Goal: Task Accomplishment & Management: Use online tool/utility

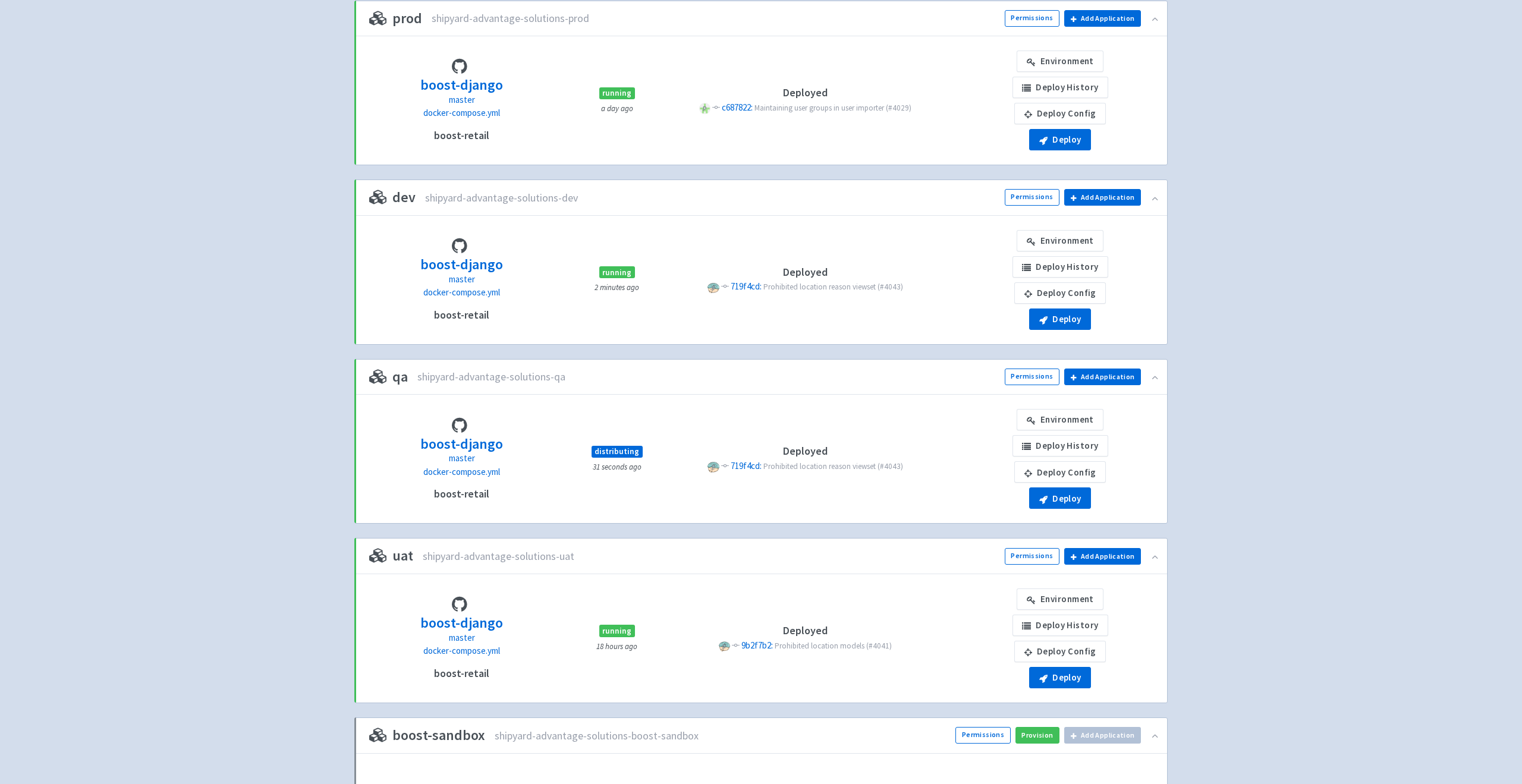
scroll to position [136, 0]
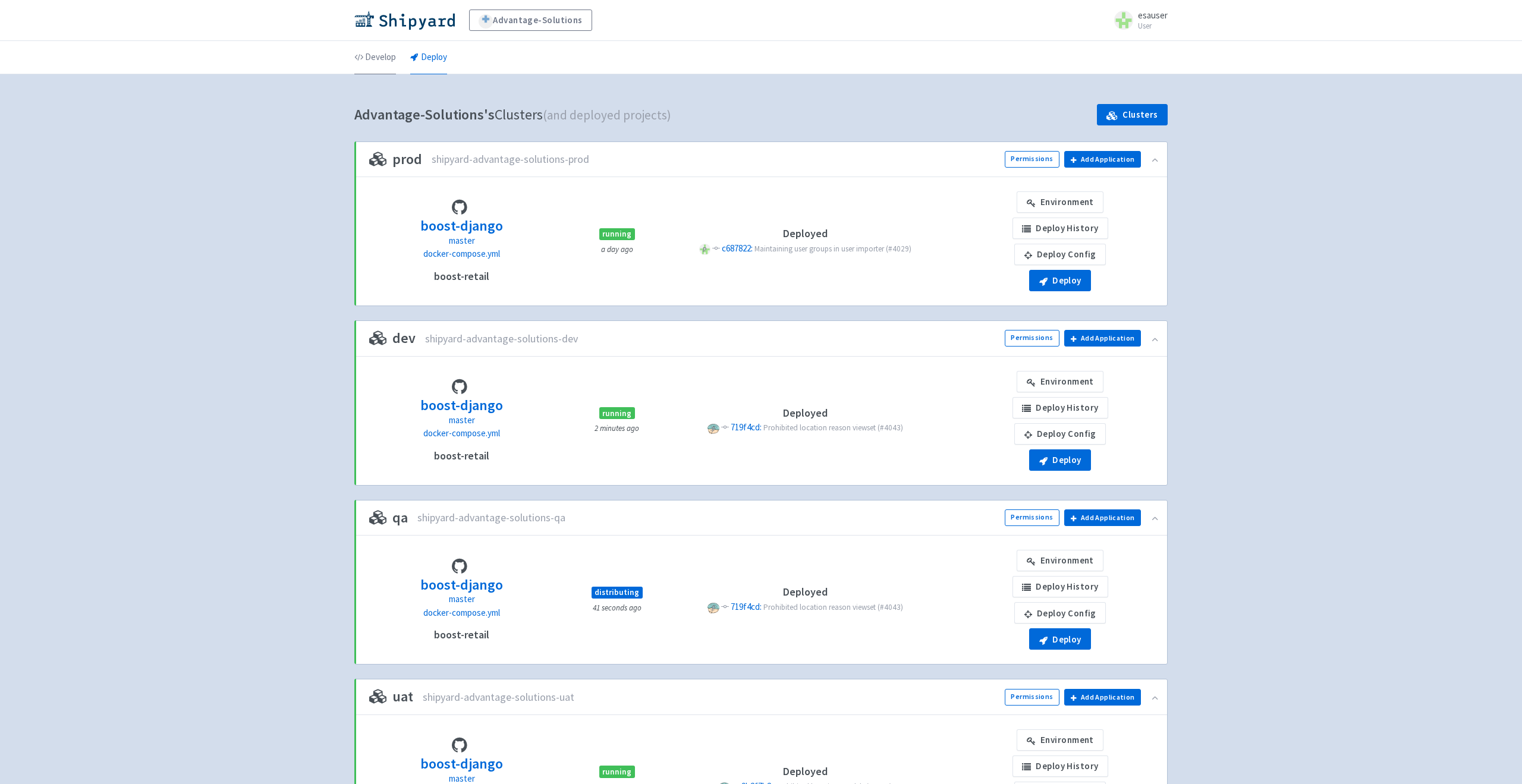
click at [383, 57] on link "Develop" at bounding box center [375, 58] width 42 height 33
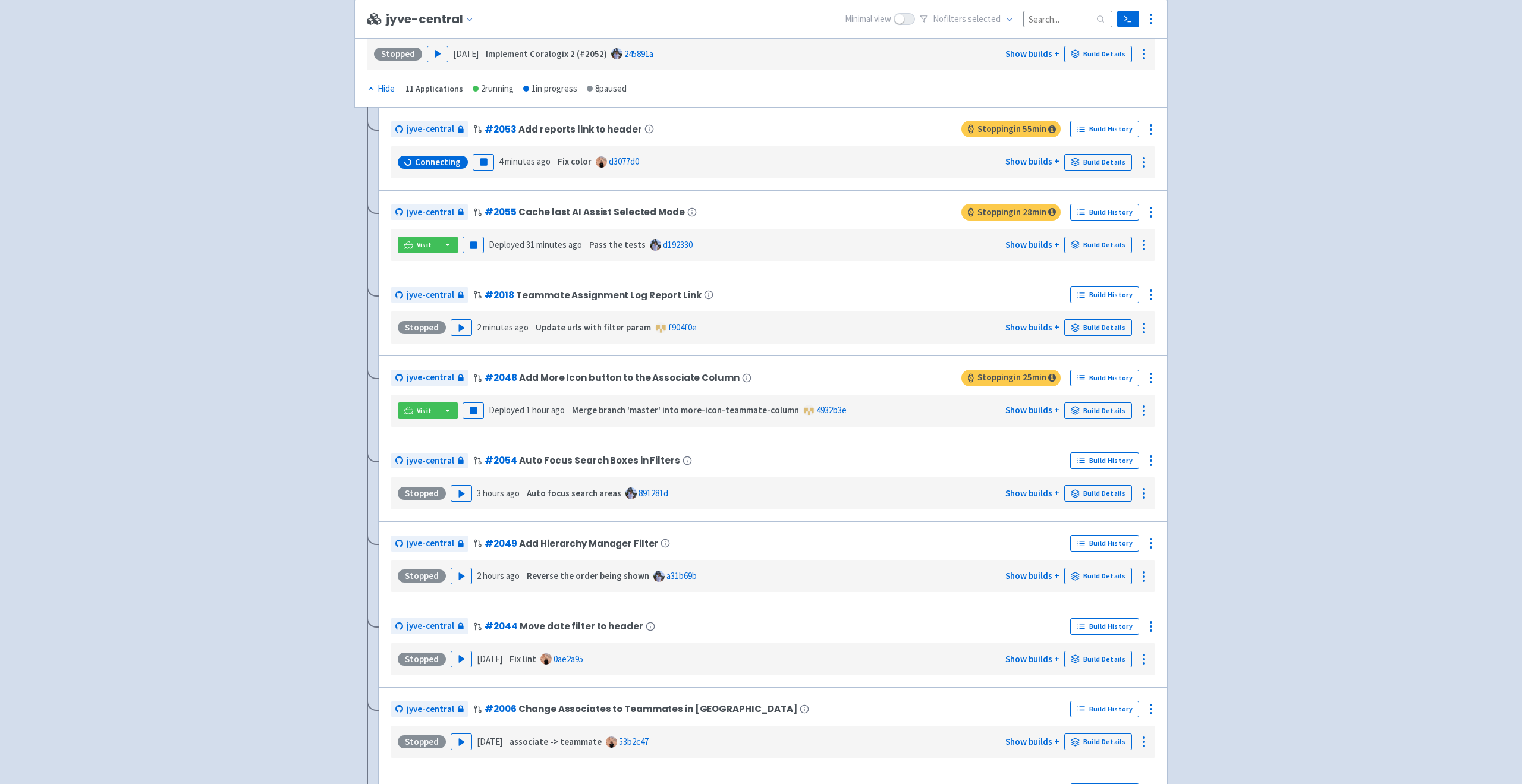
scroll to position [2998, 0]
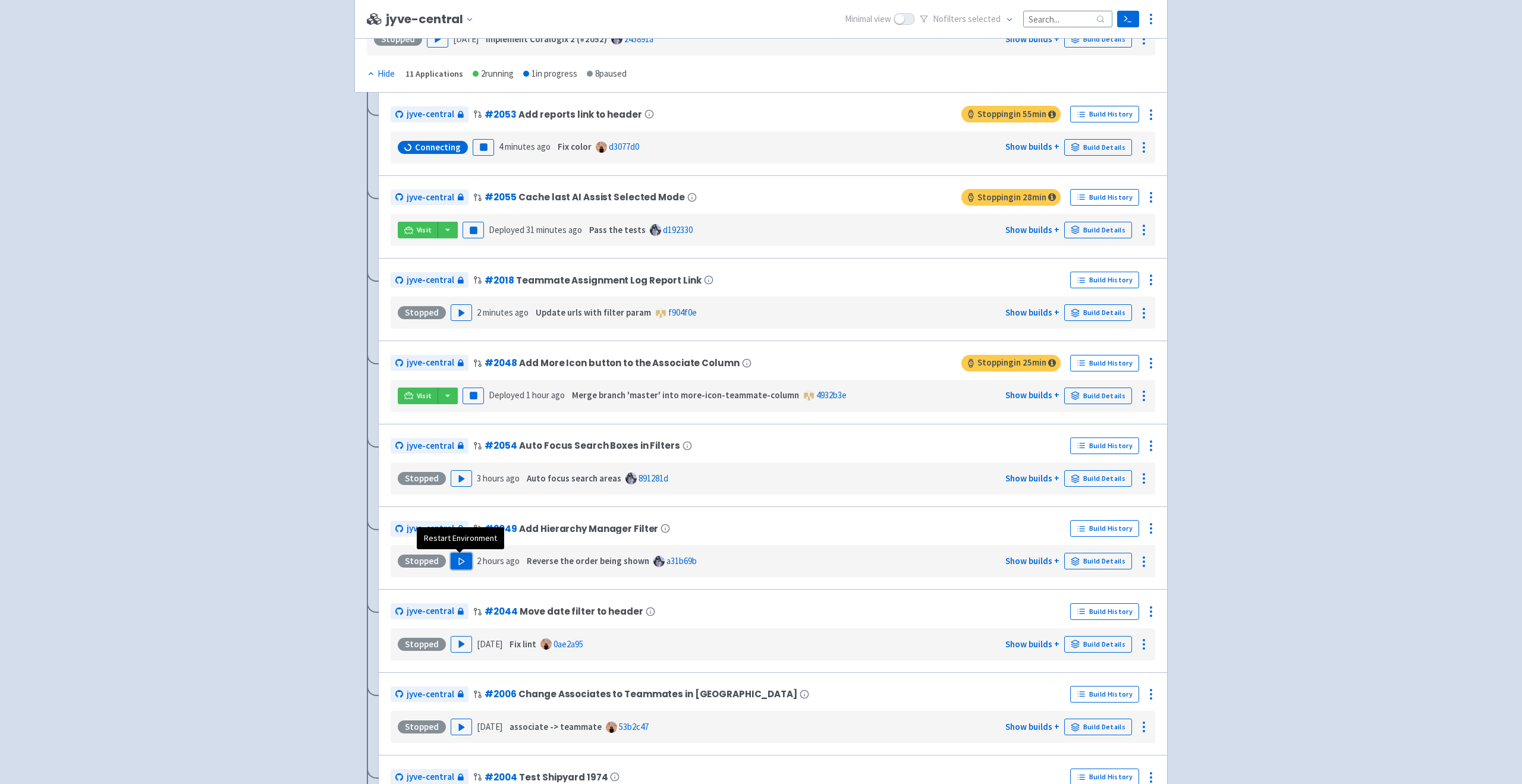
click at [459, 559] on polygon "button" at bounding box center [462, 561] width 5 height 7
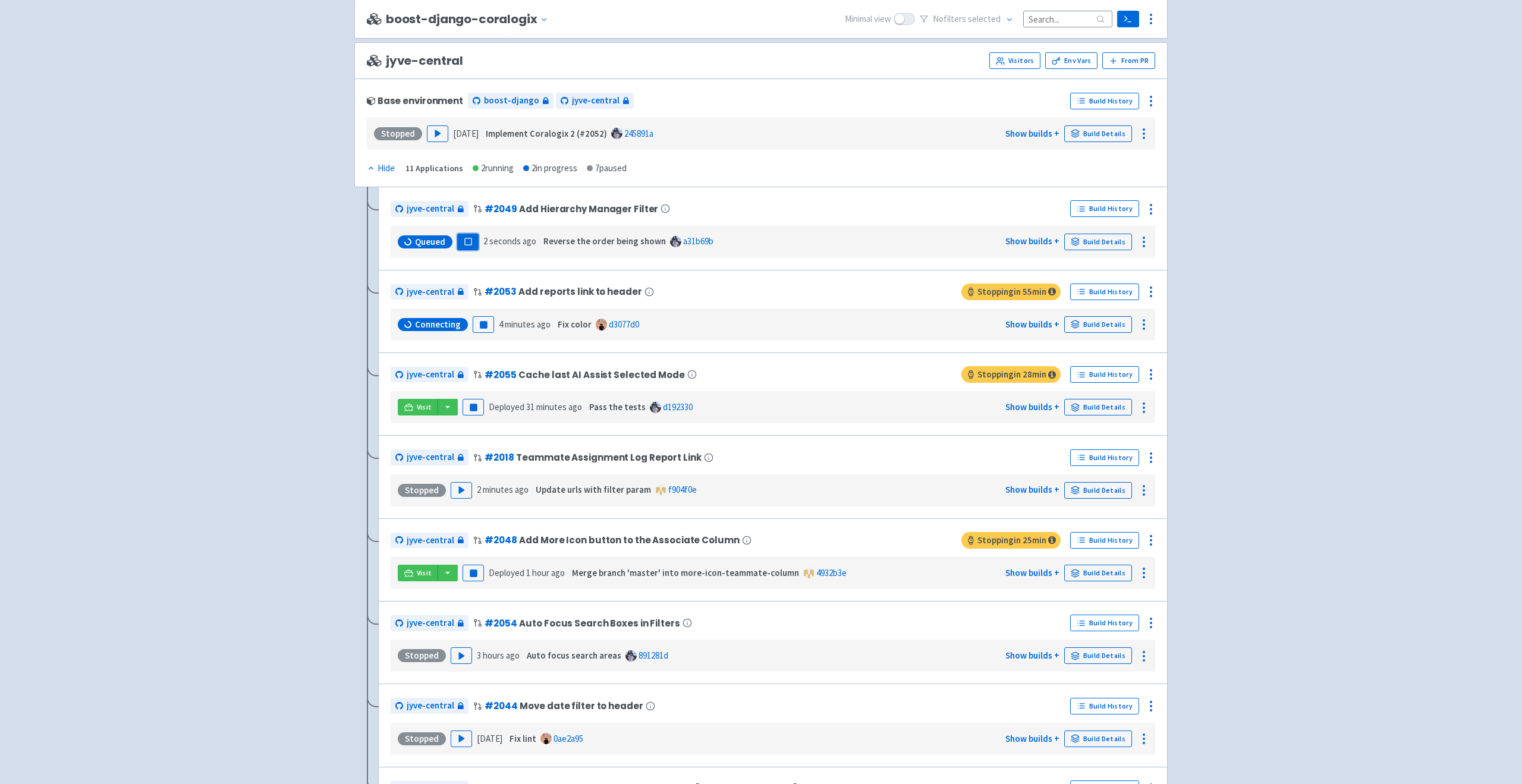
scroll to position [2899, 0]
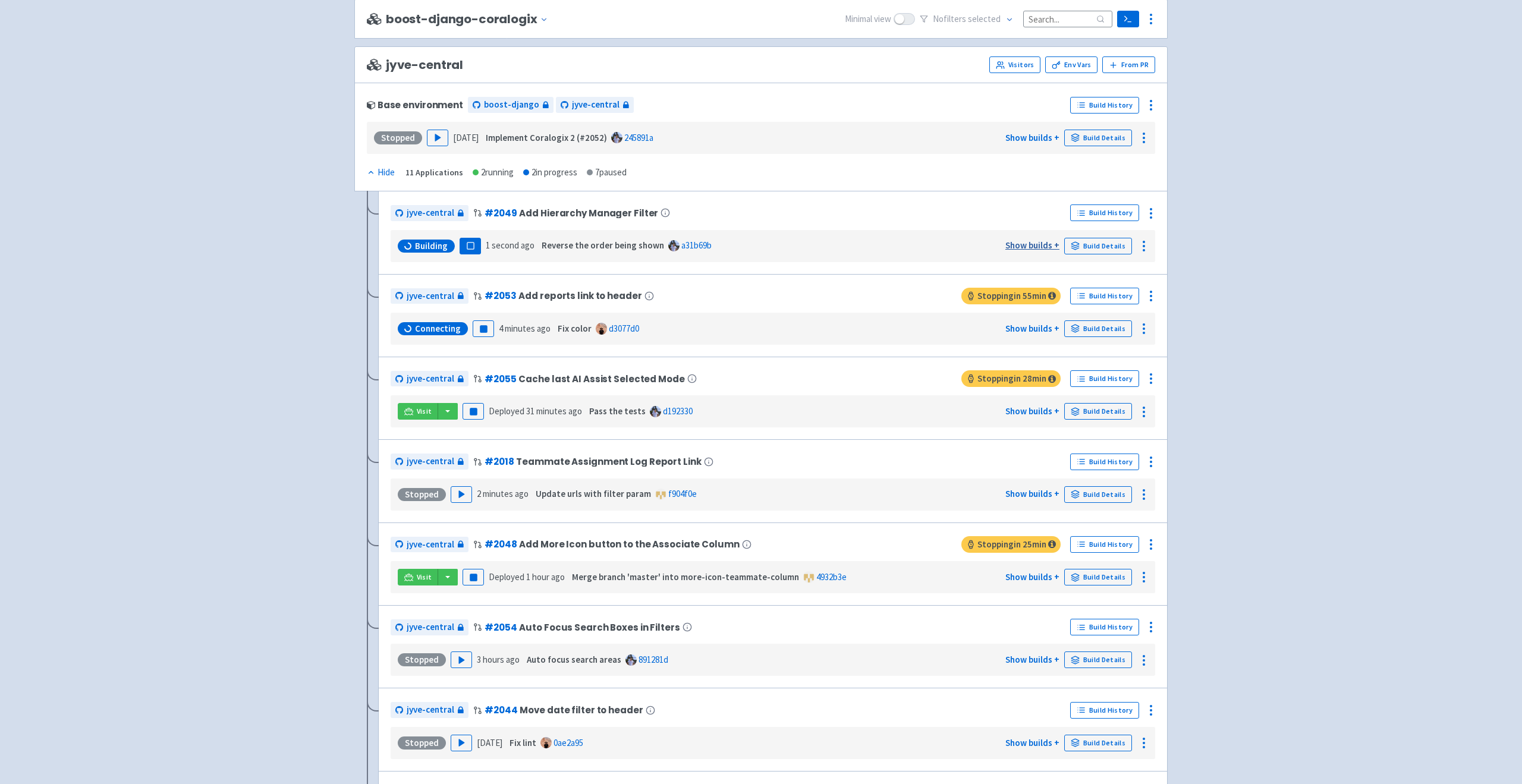
click at [1019, 241] on link "Show builds +" at bounding box center [1032, 245] width 54 height 12
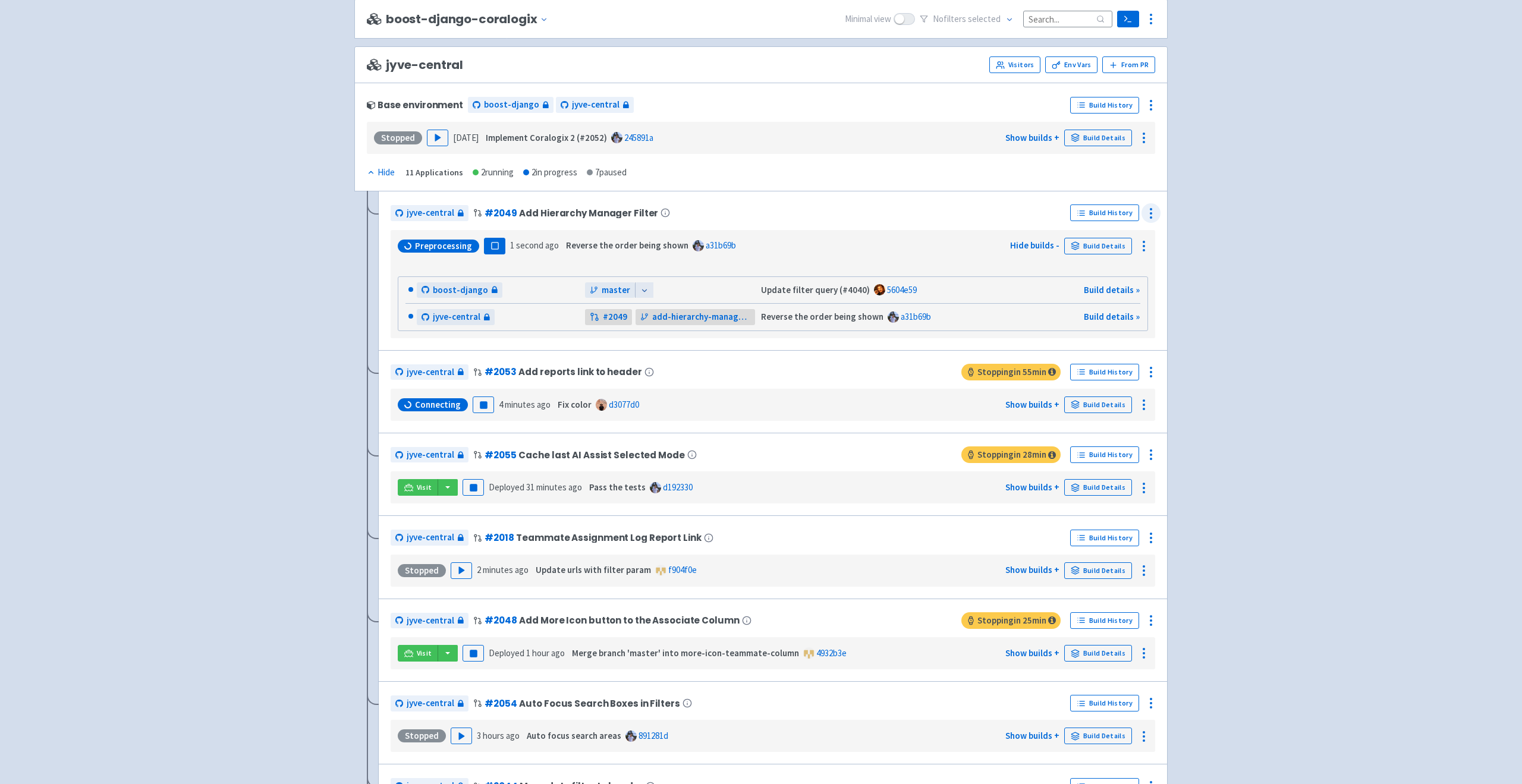
click at [1142, 216] on button at bounding box center [1151, 213] width 19 height 19
click at [1089, 322] on span "Rebuild" at bounding box center [1081, 324] width 28 height 17
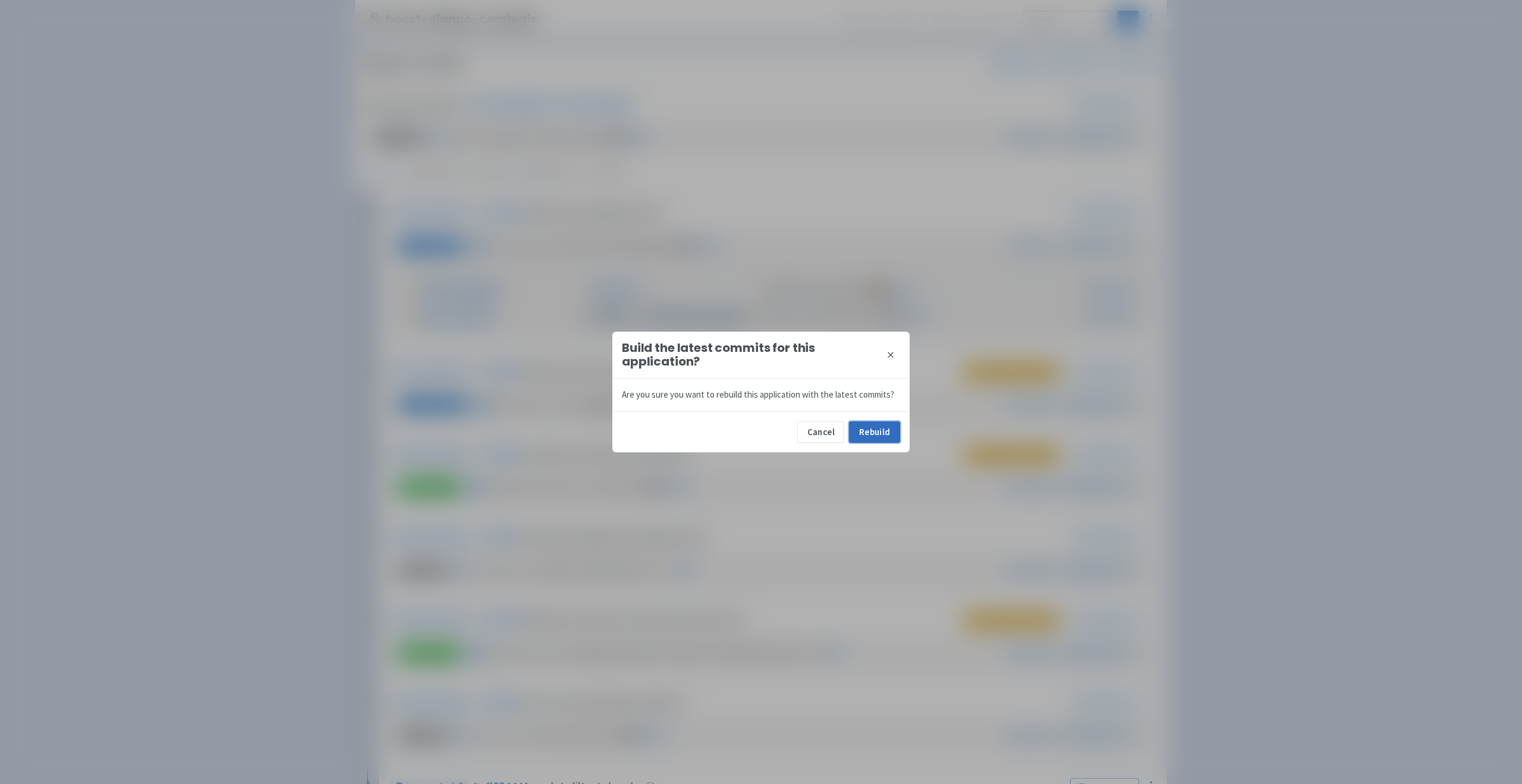
click at [873, 426] on button "Rebuild" at bounding box center [875, 433] width 51 height 22
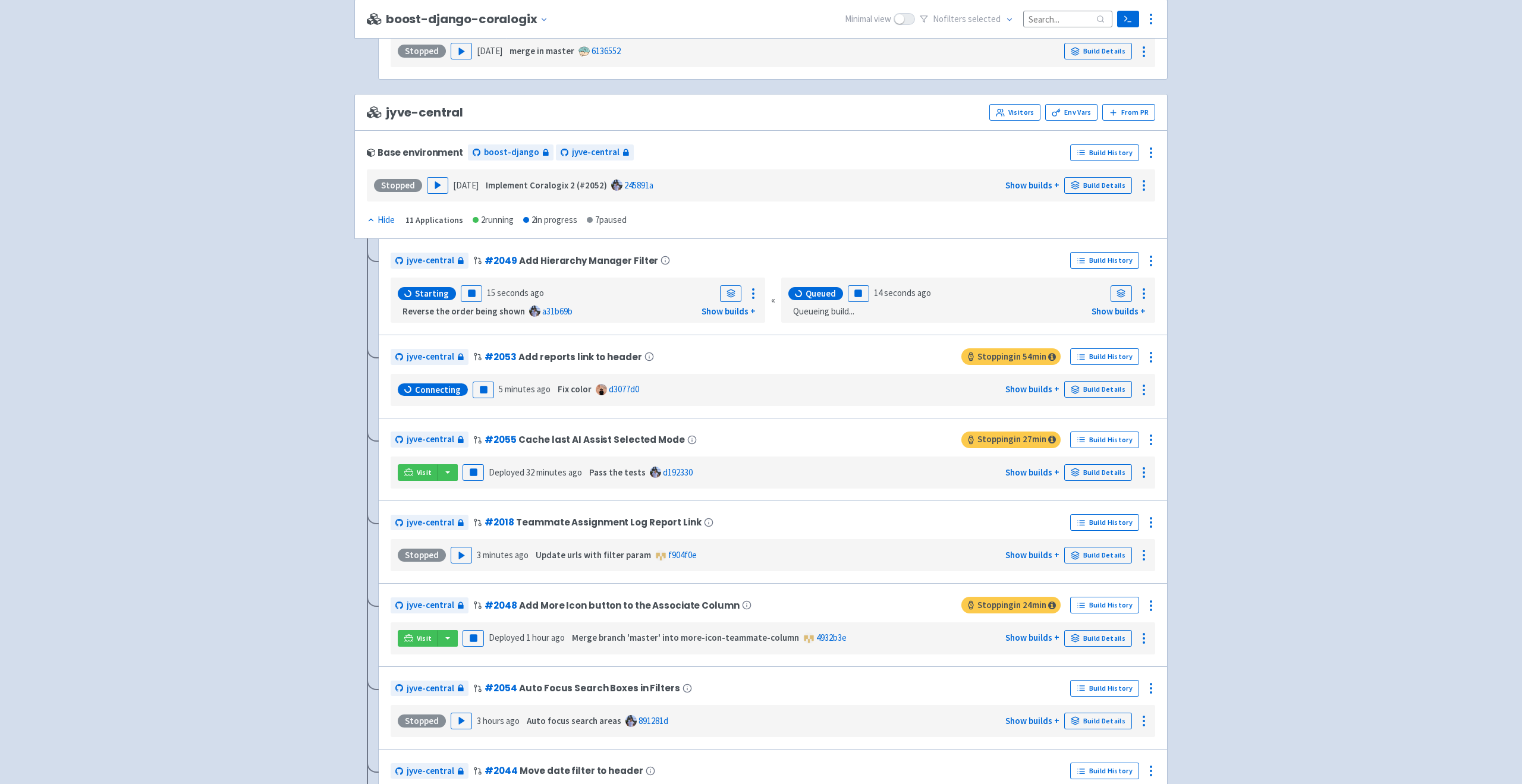
scroll to position [2853, 0]
click at [1154, 263] on icon at bounding box center [1151, 260] width 14 height 14
